Goal: Transaction & Acquisition: Purchase product/service

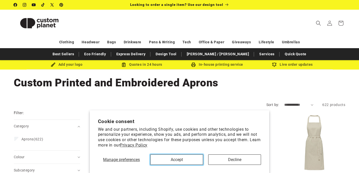
click at [190, 159] on button "Accept" at bounding box center [176, 160] width 53 height 10
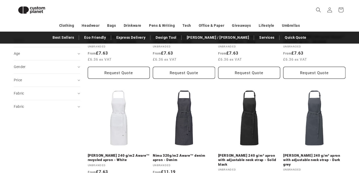
scroll to position [135, 0]
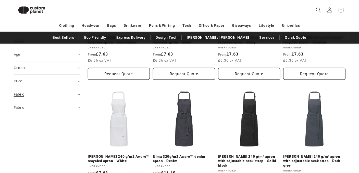
click at [79, 92] on summary "Fabric (0)" at bounding box center [47, 94] width 66 height 13
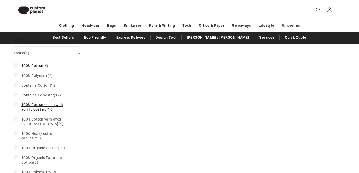
scroll to position [191, 0]
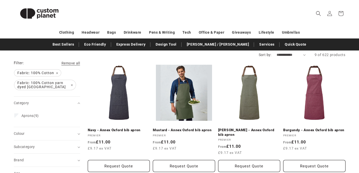
scroll to position [53, 0]
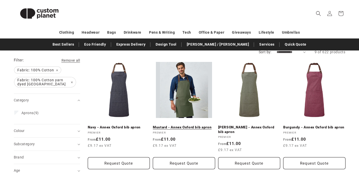
click at [183, 125] on link "Mustard - Annex Oxford bib apron" at bounding box center [184, 127] width 62 height 5
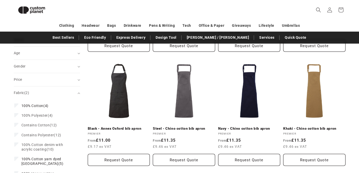
scroll to position [149, 0]
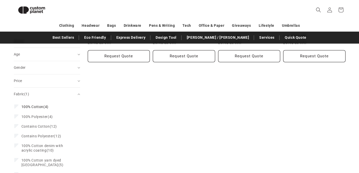
scroll to position [191, 0]
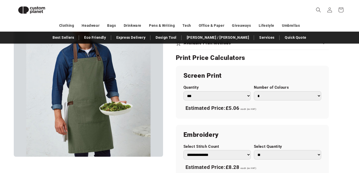
scroll to position [256, 0]
